Goal: Task Accomplishment & Management: Manage account settings

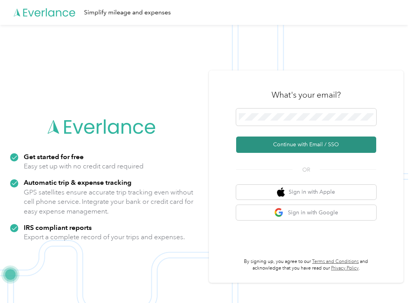
click at [269, 150] on button "Continue with Email / SSO" at bounding box center [306, 144] width 140 height 16
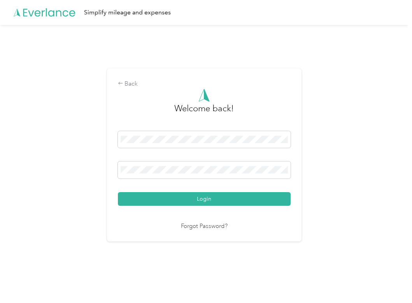
click at [206, 198] on button "Login" at bounding box center [204, 199] width 173 height 14
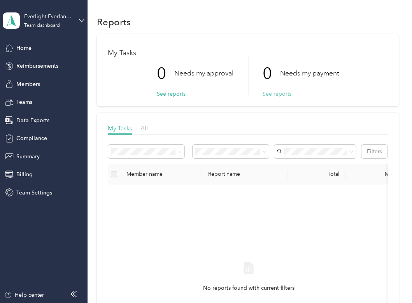
click at [273, 92] on button "See reports" at bounding box center [276, 94] width 29 height 8
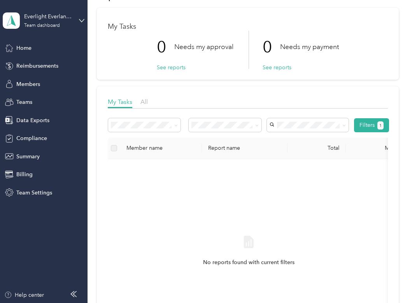
click at [370, 113] on div "Filters 1 Member name Report name Total Miles Report status Submitted on Progra…" at bounding box center [248, 235] width 280 height 244
click at [370, 125] on button "Filters 1" at bounding box center [371, 125] width 35 height 14
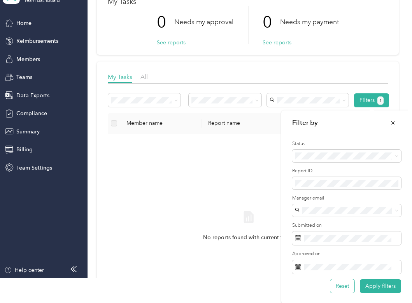
click at [340, 287] on button "Reset" at bounding box center [342, 286] width 24 height 14
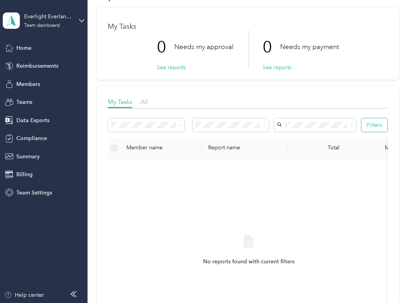
click at [372, 125] on button "Filters" at bounding box center [374, 125] width 26 height 14
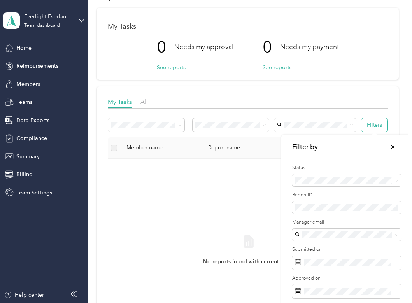
click at [372, 125] on button "Filters" at bounding box center [374, 125] width 26 height 14
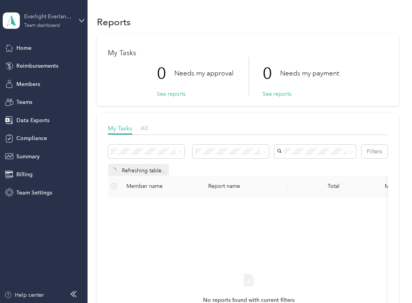
click at [71, 20] on div "Everlight Everlance Account" at bounding box center [48, 16] width 49 height 8
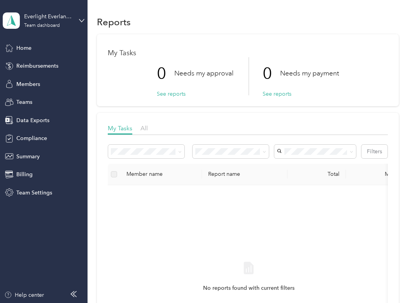
click at [66, 101] on div "Log out" at bounding box center [129, 100] width 241 height 14
